Goal: Communication & Community: Ask a question

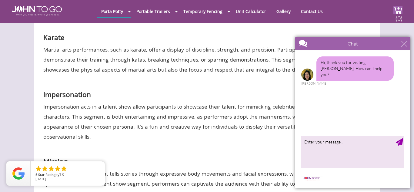
scroll to position [1891, 0]
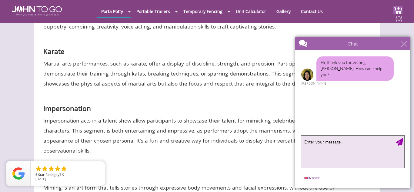
click at [337, 154] on textarea "type your message" at bounding box center [352, 152] width 103 height 32
type textarea "no need"
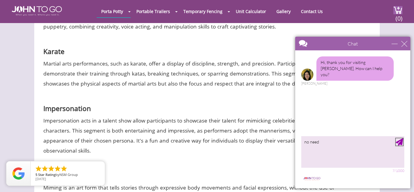
click at [398, 143] on div "Send Message" at bounding box center [398, 141] width 7 height 7
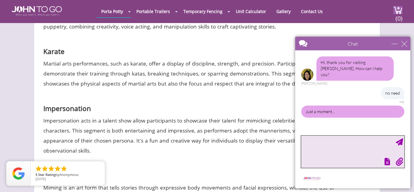
click at [349, 147] on textarea "type your message" at bounding box center [352, 152] width 103 height 32
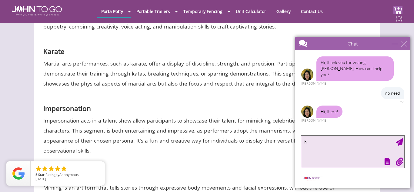
type textarea "hi"
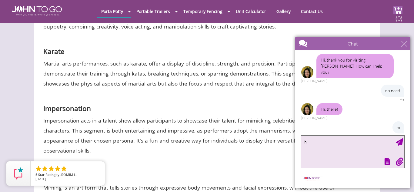
type textarea "hi"
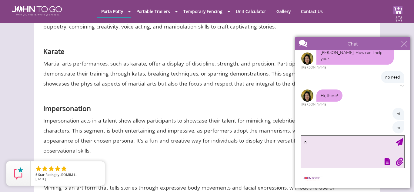
type textarea "n b"
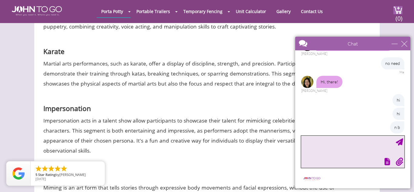
scroll to position [48, 0]
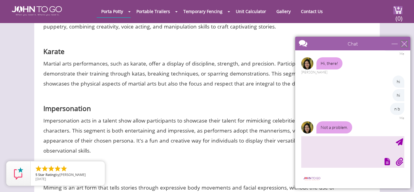
click at [405, 46] on div "close" at bounding box center [404, 44] width 6 height 6
type input "Continue Chat"
type input "End Chat"
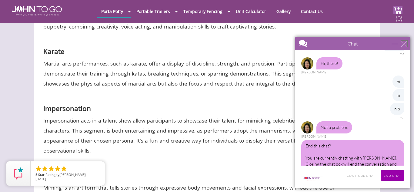
scroll to position [57, 0]
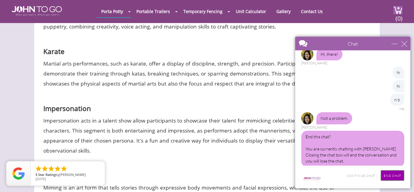
click at [389, 178] on input "End Chat" at bounding box center [392, 175] width 24 height 11
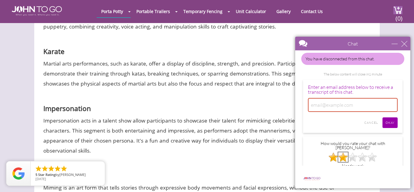
click at [339, 152] on img at bounding box center [343, 157] width 10 height 10
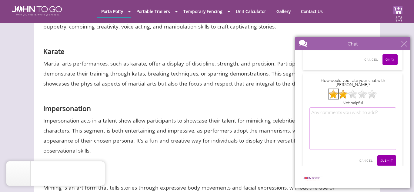
click at [329, 89] on img at bounding box center [333, 94] width 10 height 10
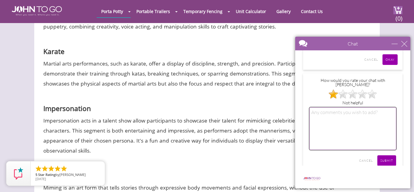
click at [330, 120] on textarea at bounding box center [352, 128] width 87 height 42
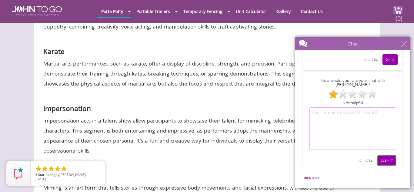
click at [384, 155] on input "SUBMIT" at bounding box center [386, 160] width 19 height 11
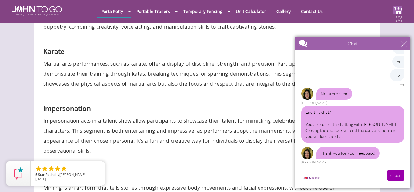
scroll to position [76, 0]
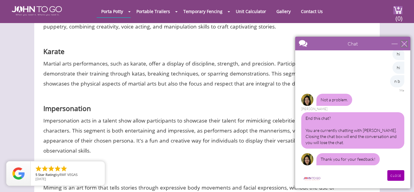
click at [402, 44] on div "close" at bounding box center [404, 44] width 6 height 6
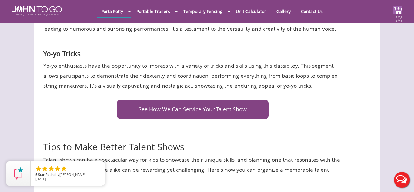
scroll to position [2256, 0]
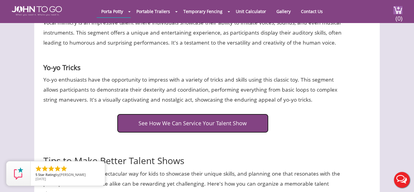
click at [175, 125] on link "See How We Can Service Your Talent Show" at bounding box center [192, 123] width 151 height 19
